Goal: Information Seeking & Learning: Learn about a topic

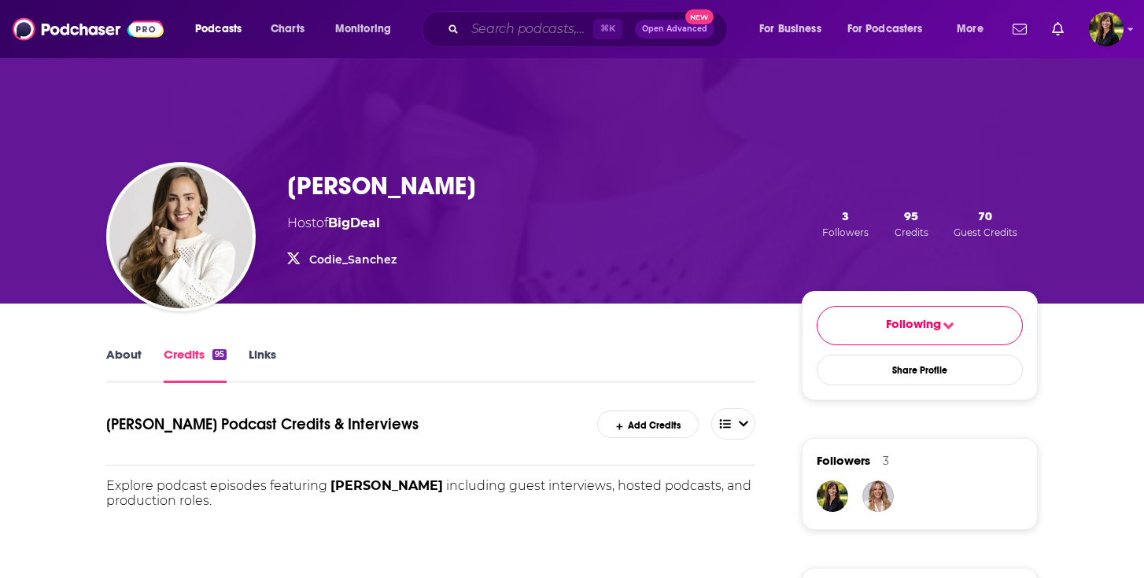
click at [490, 30] on input "Search podcasts, credits, & more..." at bounding box center [529, 29] width 128 height 25
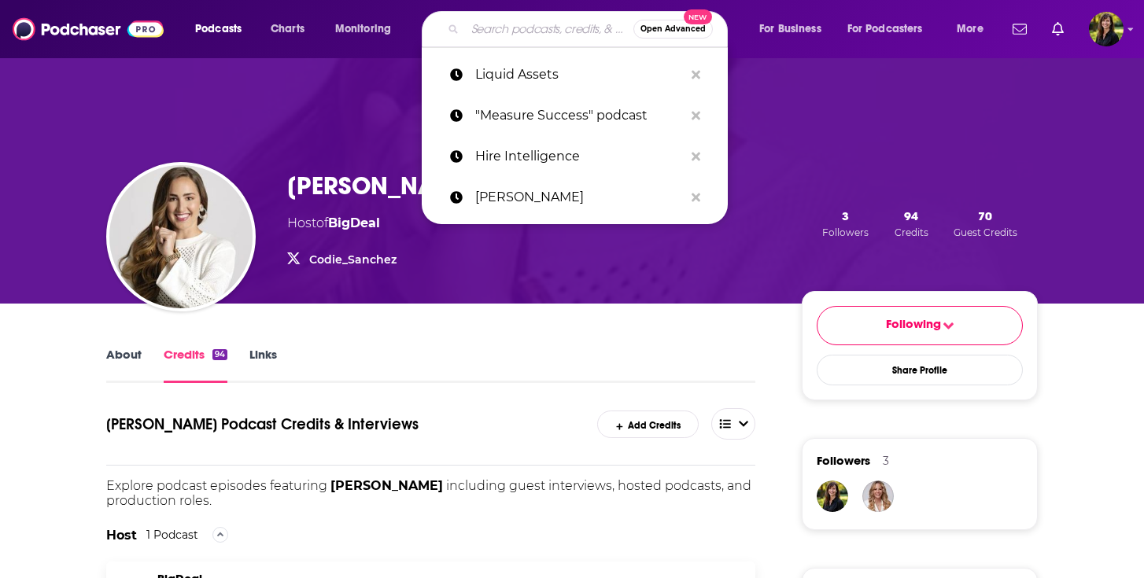
click at [584, 35] on input "Search podcasts, credits, & more..." at bounding box center [549, 29] width 168 height 25
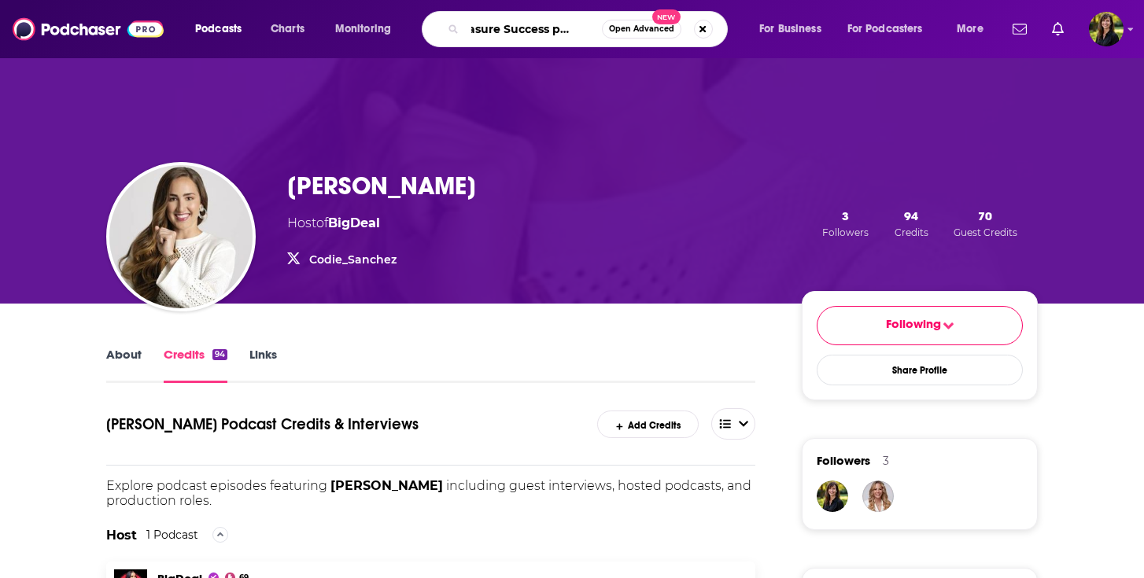
type input "Measure Success podcast"
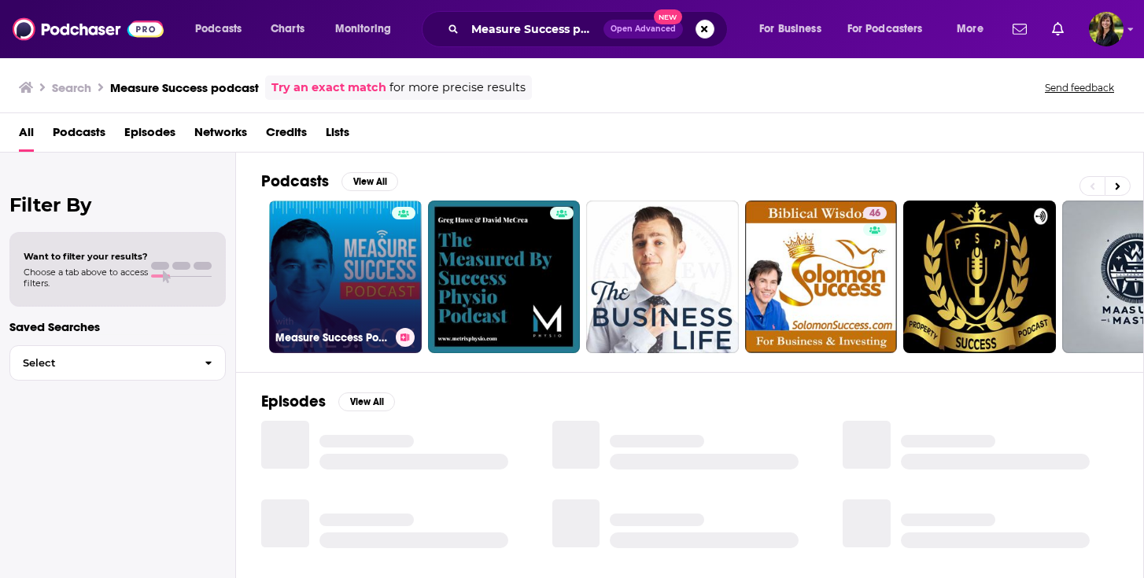
click at [317, 273] on link "Measure Success Podcast" at bounding box center [345, 277] width 153 height 153
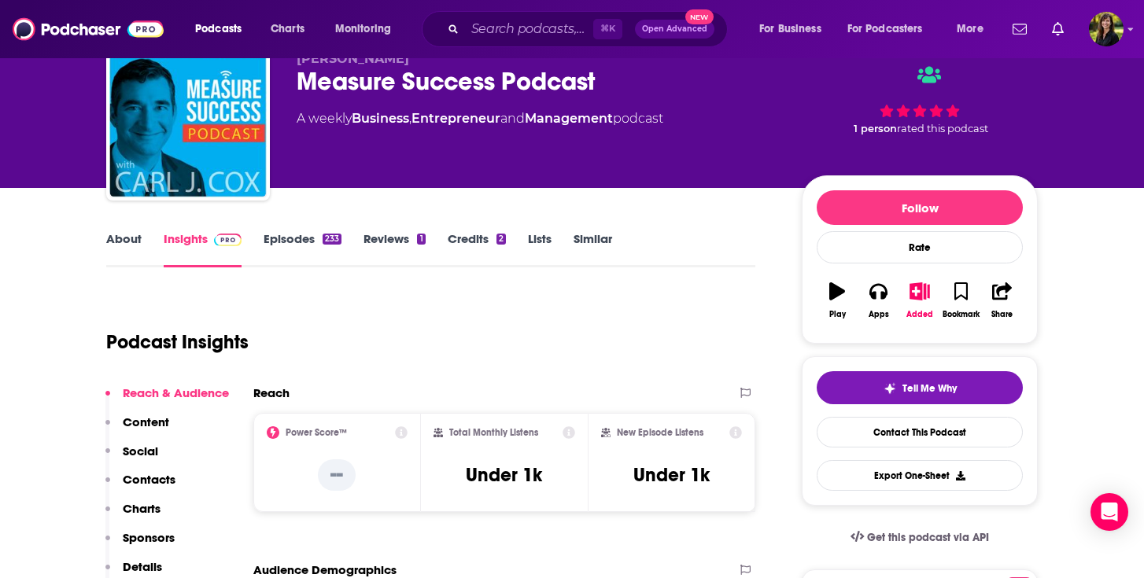
scroll to position [69, 0]
